Goal: Browse casually

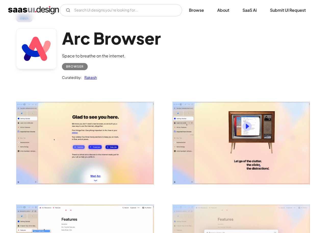
scroll to position [19, 0]
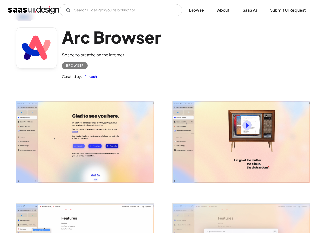
click at [42, 7] on img "home" at bounding box center [33, 10] width 51 height 8
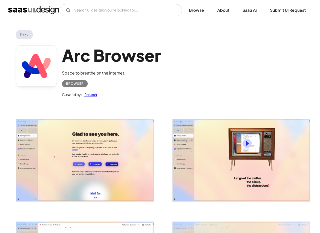
scroll to position [0, 0]
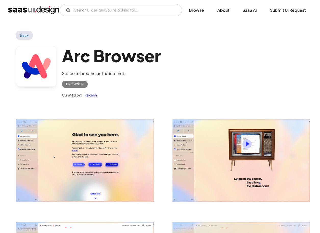
click at [101, 141] on img "open lightbox" at bounding box center [85, 160] width 138 height 82
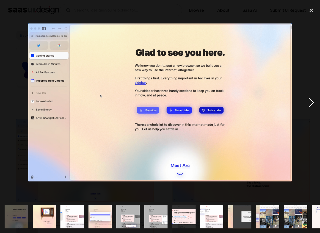
click at [313, 101] on div "next image" at bounding box center [311, 103] width 17 height 196
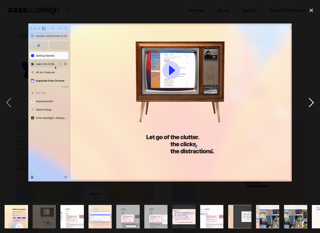
click at [313, 101] on div "next image" at bounding box center [311, 103] width 17 height 196
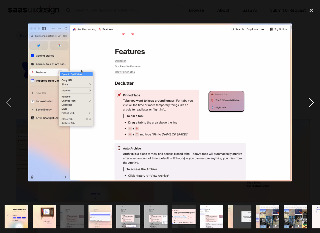
click at [313, 101] on div "next image" at bounding box center [311, 103] width 17 height 196
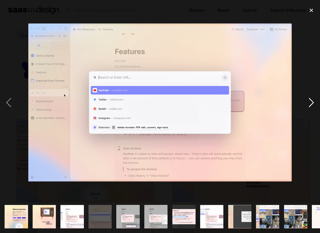
click at [313, 101] on div "next image" at bounding box center [311, 103] width 17 height 196
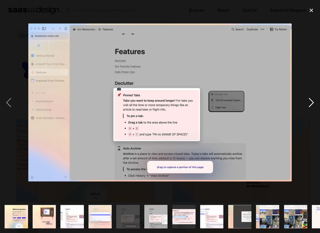
click at [313, 101] on div "next image" at bounding box center [311, 103] width 17 height 196
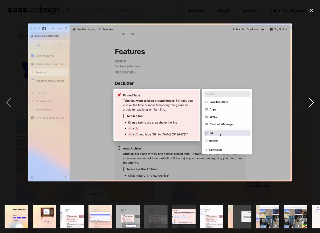
click at [313, 101] on div "next image" at bounding box center [311, 103] width 17 height 196
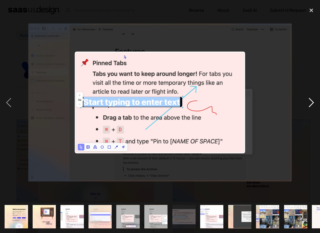
click at [313, 101] on div "next image" at bounding box center [311, 103] width 17 height 196
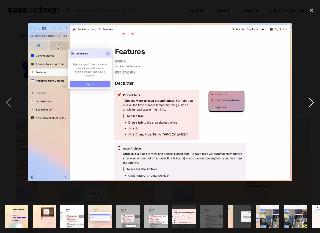
click at [313, 101] on div "next image" at bounding box center [311, 103] width 17 height 196
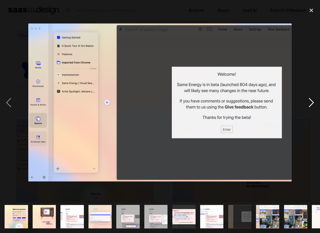
click at [313, 101] on div "next image" at bounding box center [311, 103] width 17 height 196
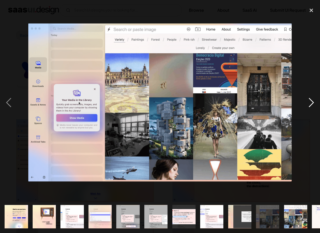
click at [313, 101] on div "next image" at bounding box center [311, 103] width 17 height 196
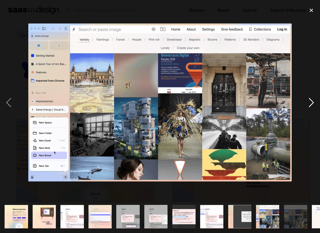
click at [313, 101] on div "next image" at bounding box center [311, 103] width 17 height 196
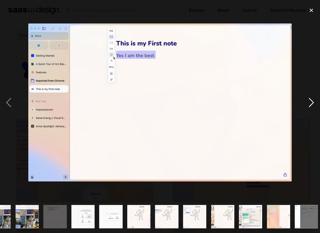
scroll to position [0, 271]
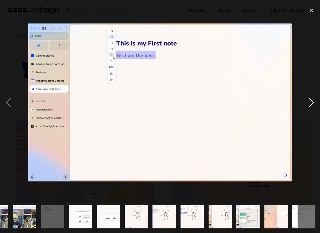
click at [313, 101] on div "next image" at bounding box center [311, 103] width 17 height 196
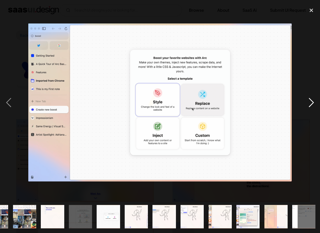
click at [313, 101] on div "next image" at bounding box center [311, 103] width 17 height 196
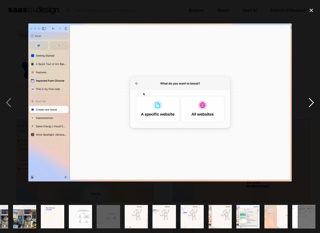
click at [313, 101] on div "next image" at bounding box center [311, 103] width 17 height 196
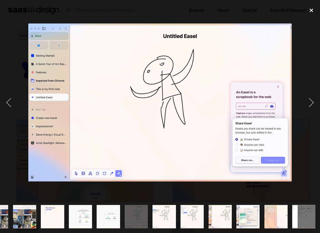
click at [311, 11] on div "close lightbox" at bounding box center [311, 10] width 17 height 11
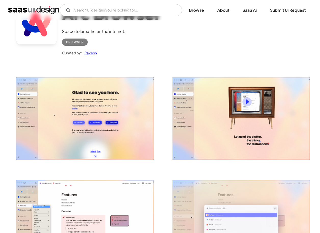
scroll to position [0, 0]
